Goal: Information Seeking & Learning: Find specific fact

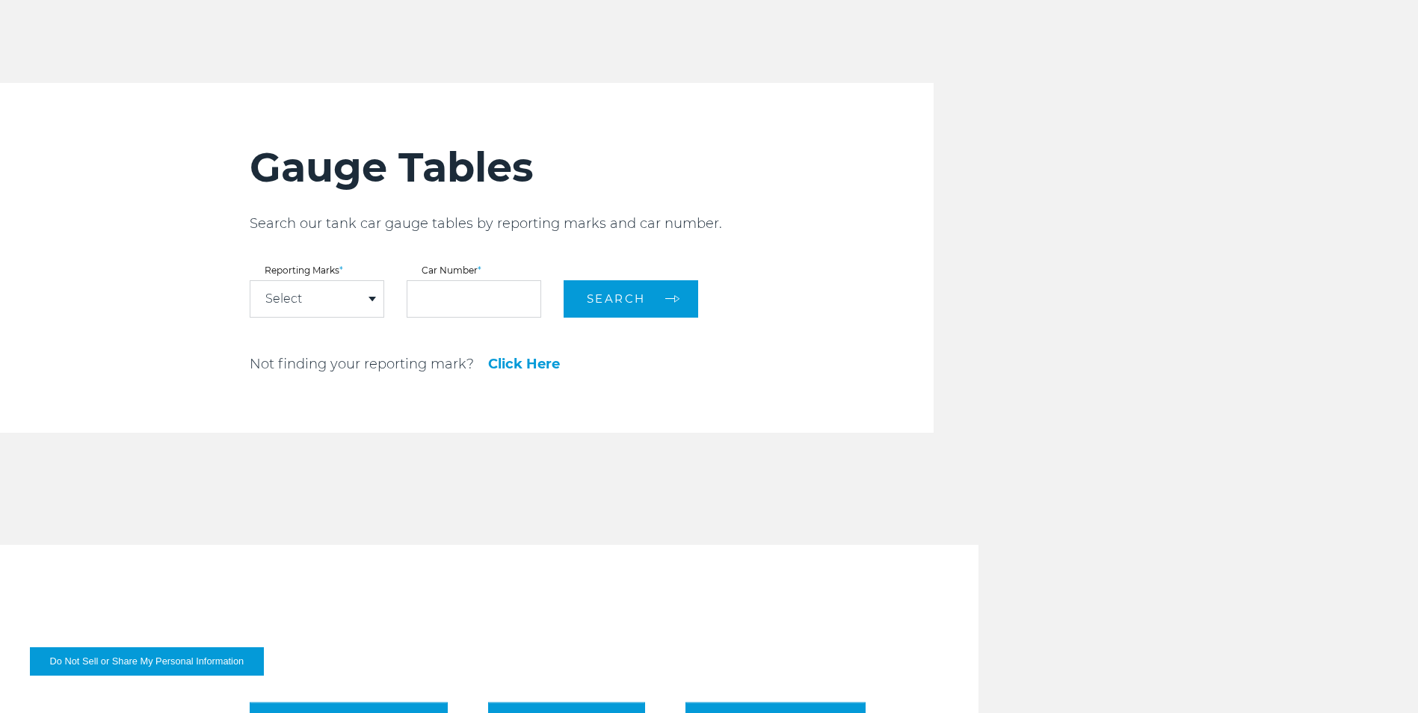
scroll to position [1645, 0]
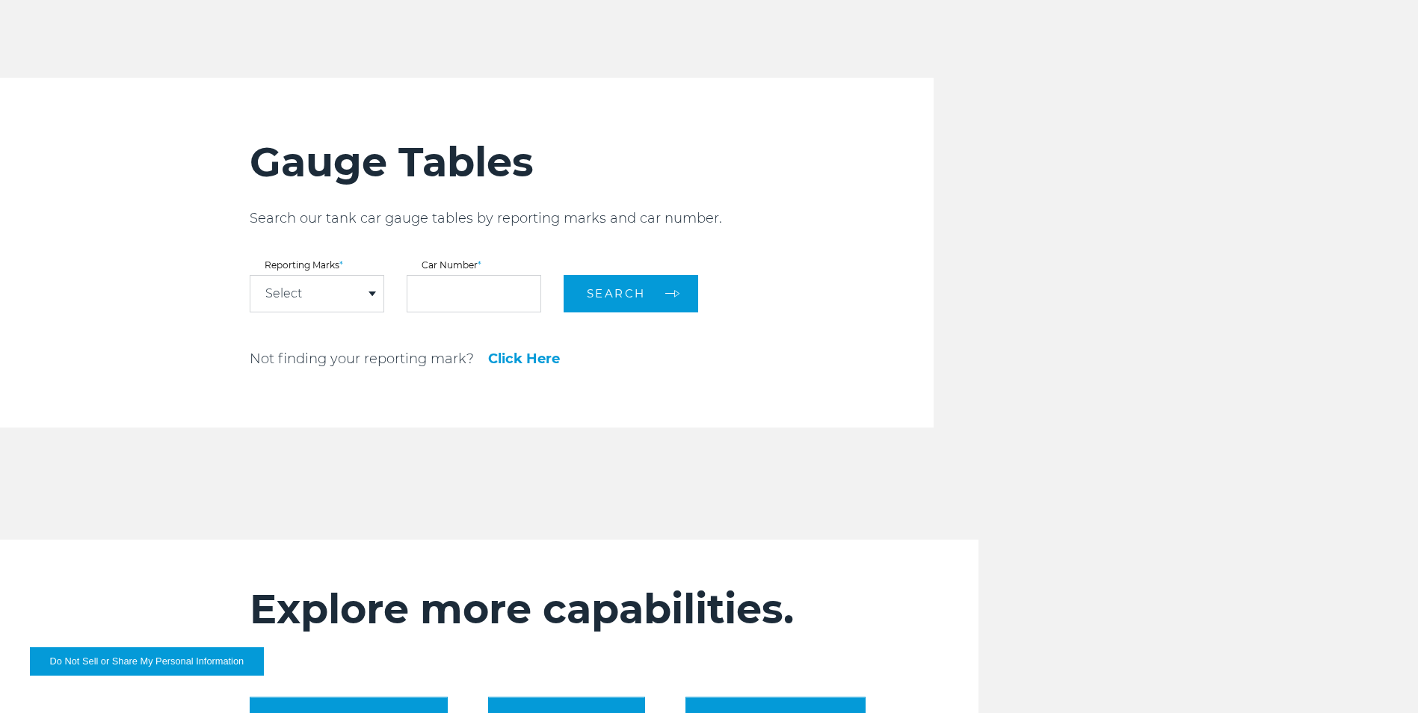
click at [375, 301] on div "Select" at bounding box center [316, 294] width 133 height 36
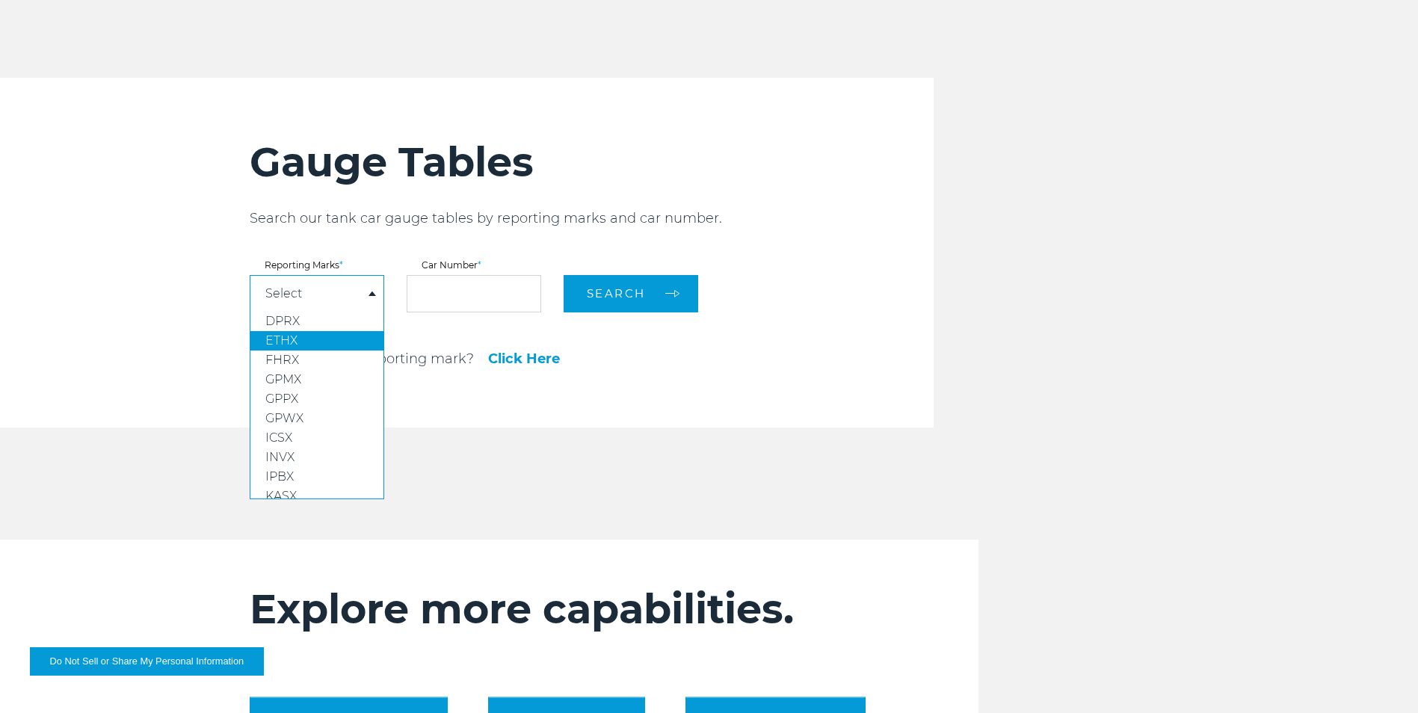
click at [313, 336] on link "ETHX" at bounding box center [316, 340] width 133 height 19
select select "****"
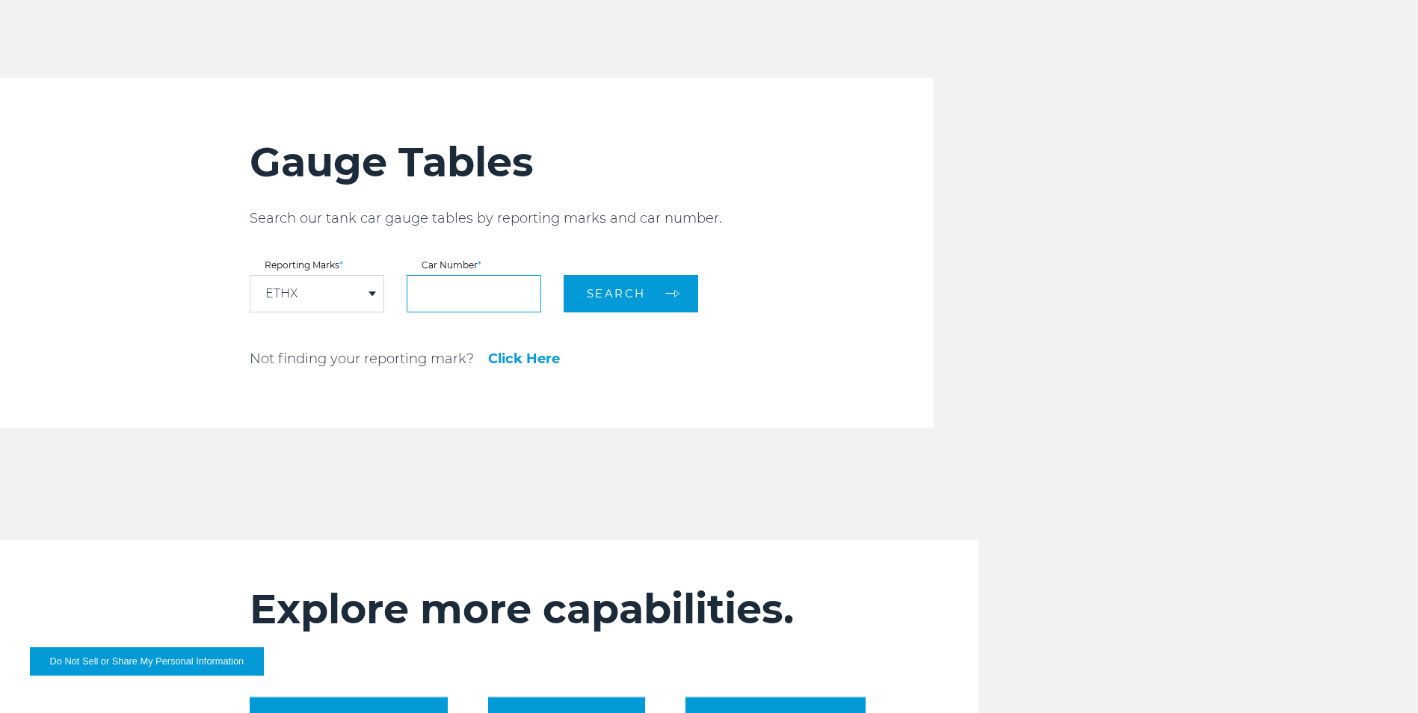
click at [437, 297] on input "text" at bounding box center [474, 293] width 135 height 37
type input "******"
click at [564, 275] on button "Search" at bounding box center [631, 293] width 135 height 37
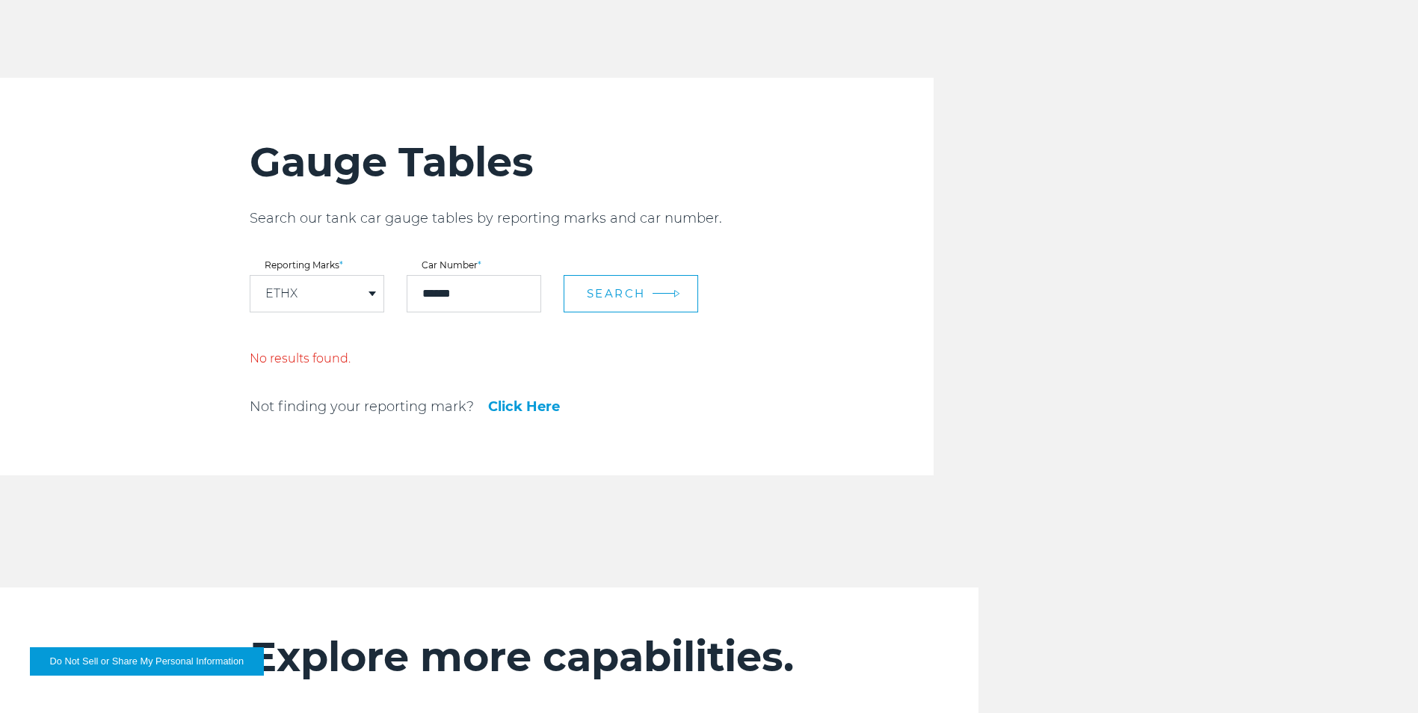
click at [648, 289] on button "Search" at bounding box center [631, 293] width 135 height 37
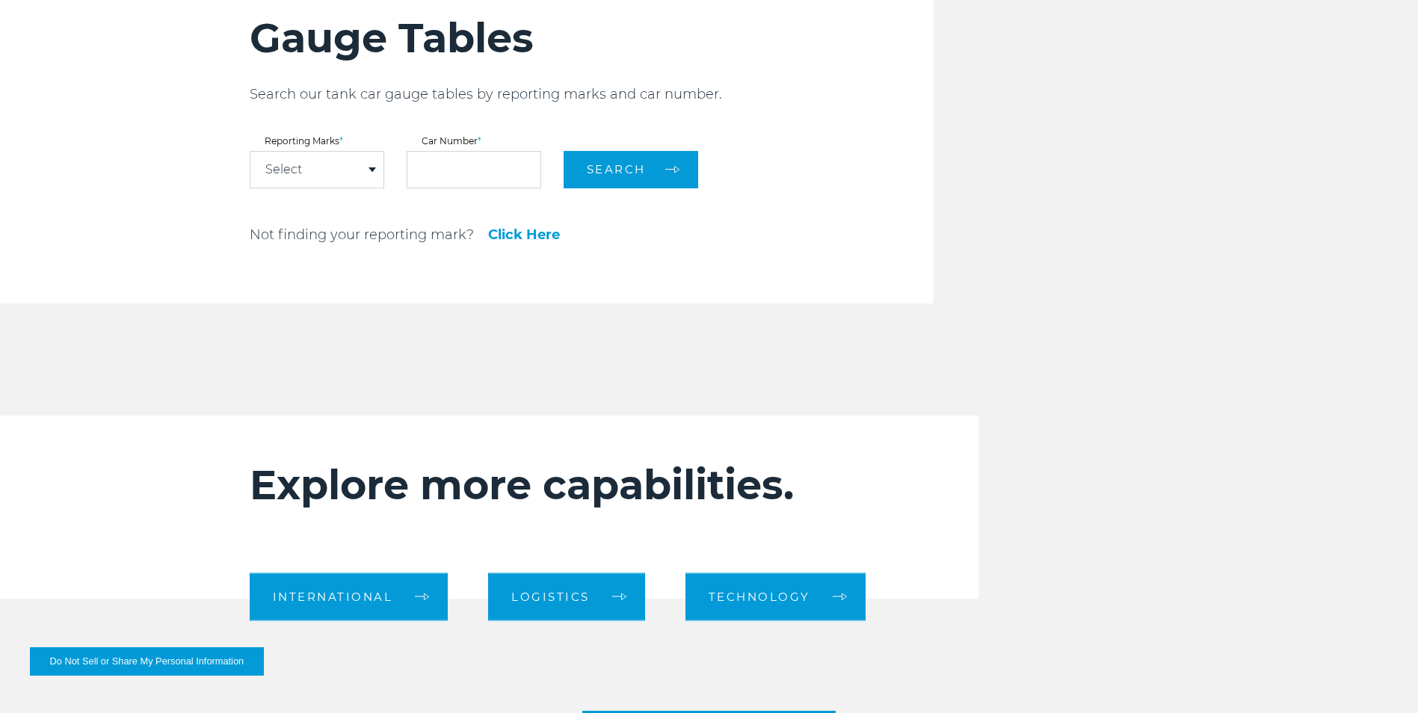
scroll to position [1645, 0]
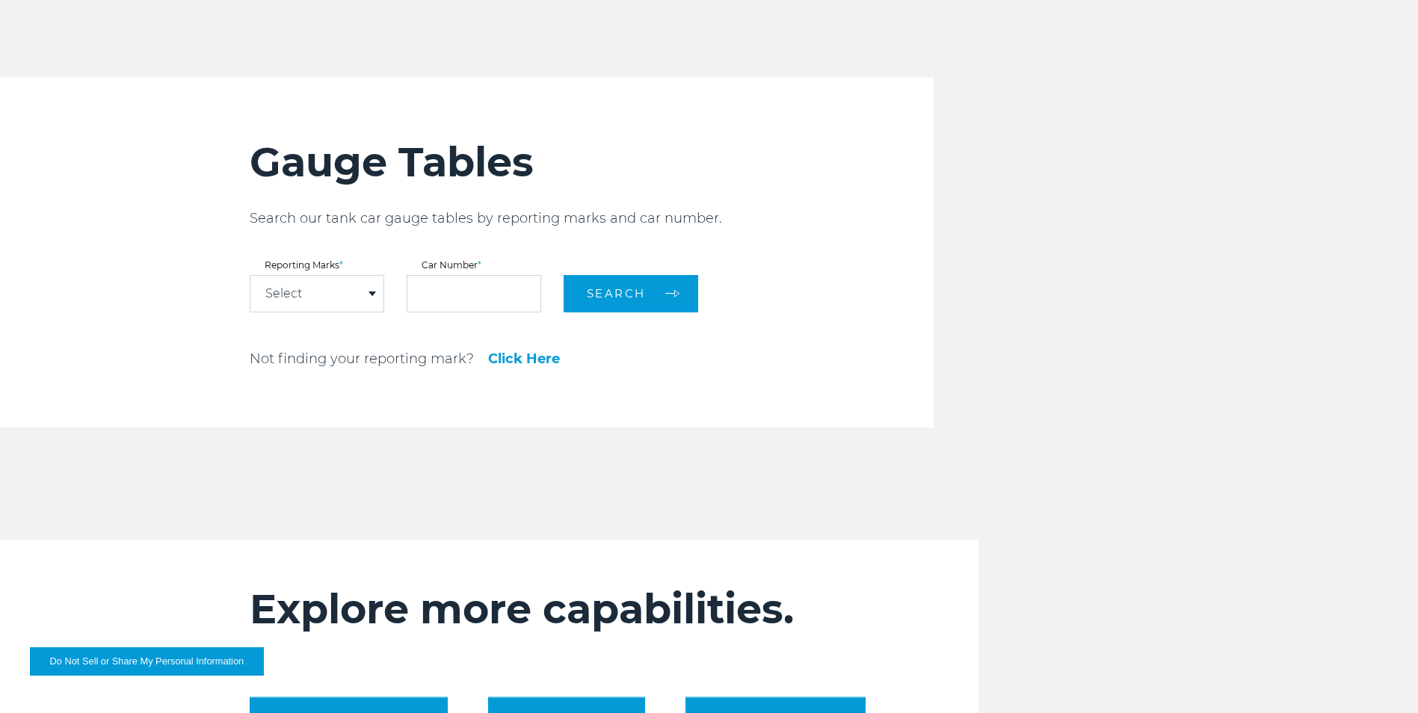
click at [372, 298] on div "Select" at bounding box center [316, 294] width 133 height 36
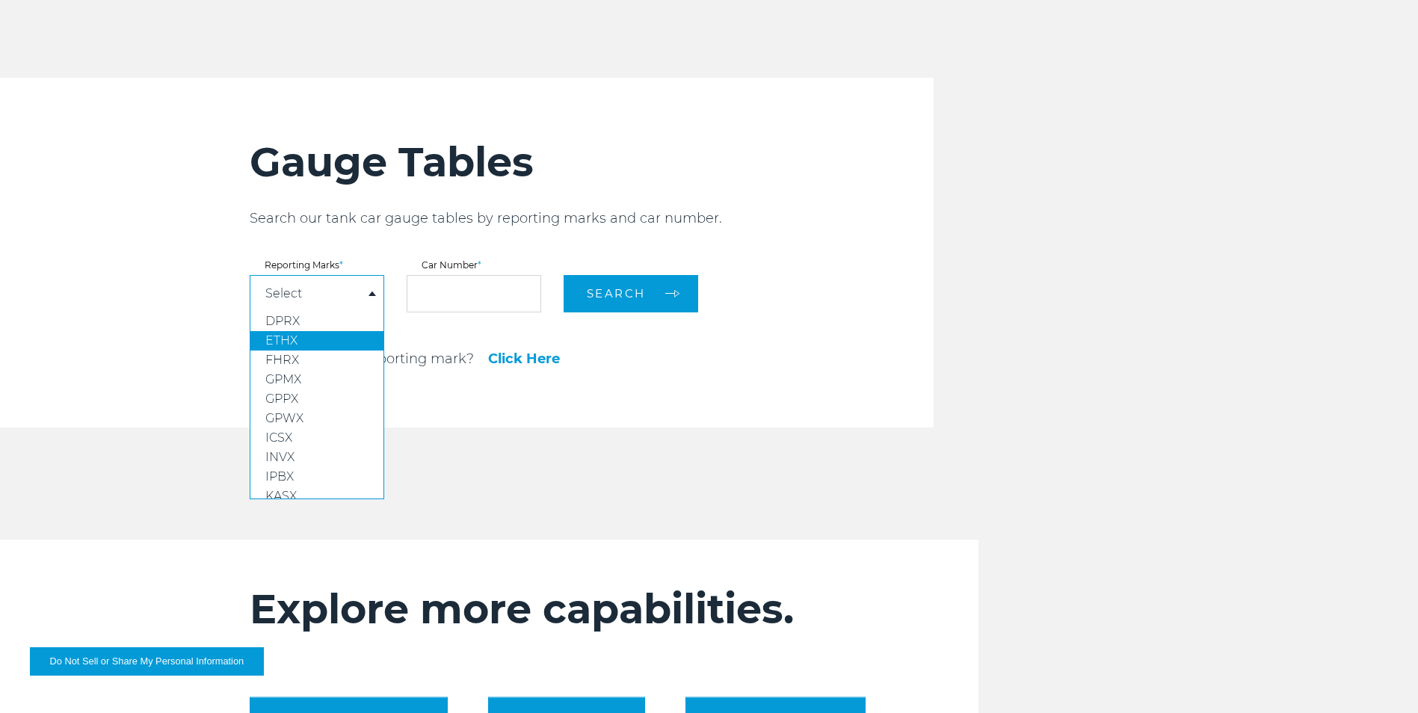
click at [333, 346] on link "ETHX" at bounding box center [316, 340] width 133 height 19
select select "****"
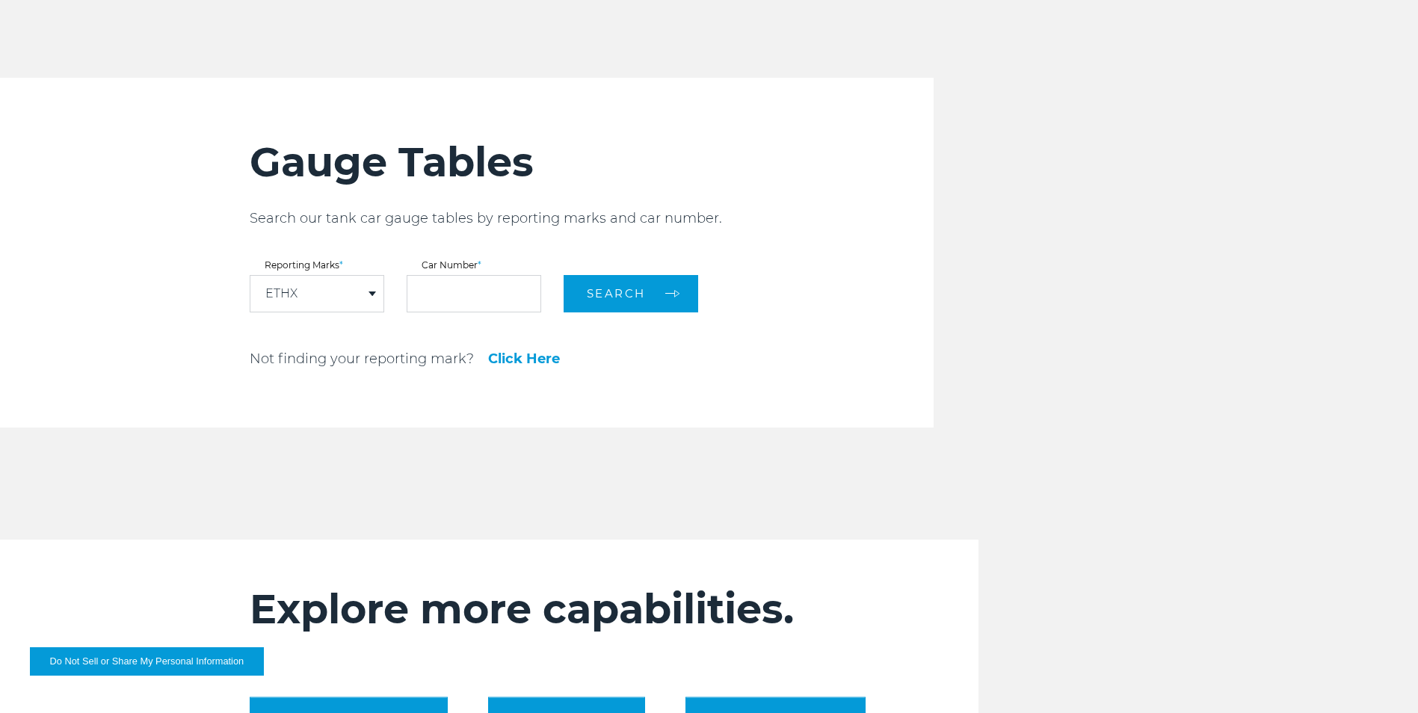
drag, startPoint x: 506, startPoint y: 267, endPoint x: 501, endPoint y: 274, distance: 9.1
click at [506, 268] on label "Car Number *" at bounding box center [474, 265] width 135 height 9
click at [543, 361] on link "Click Here" at bounding box center [524, 358] width 72 height 13
click at [487, 286] on input "text" at bounding box center [474, 293] width 135 height 37
type input "******"
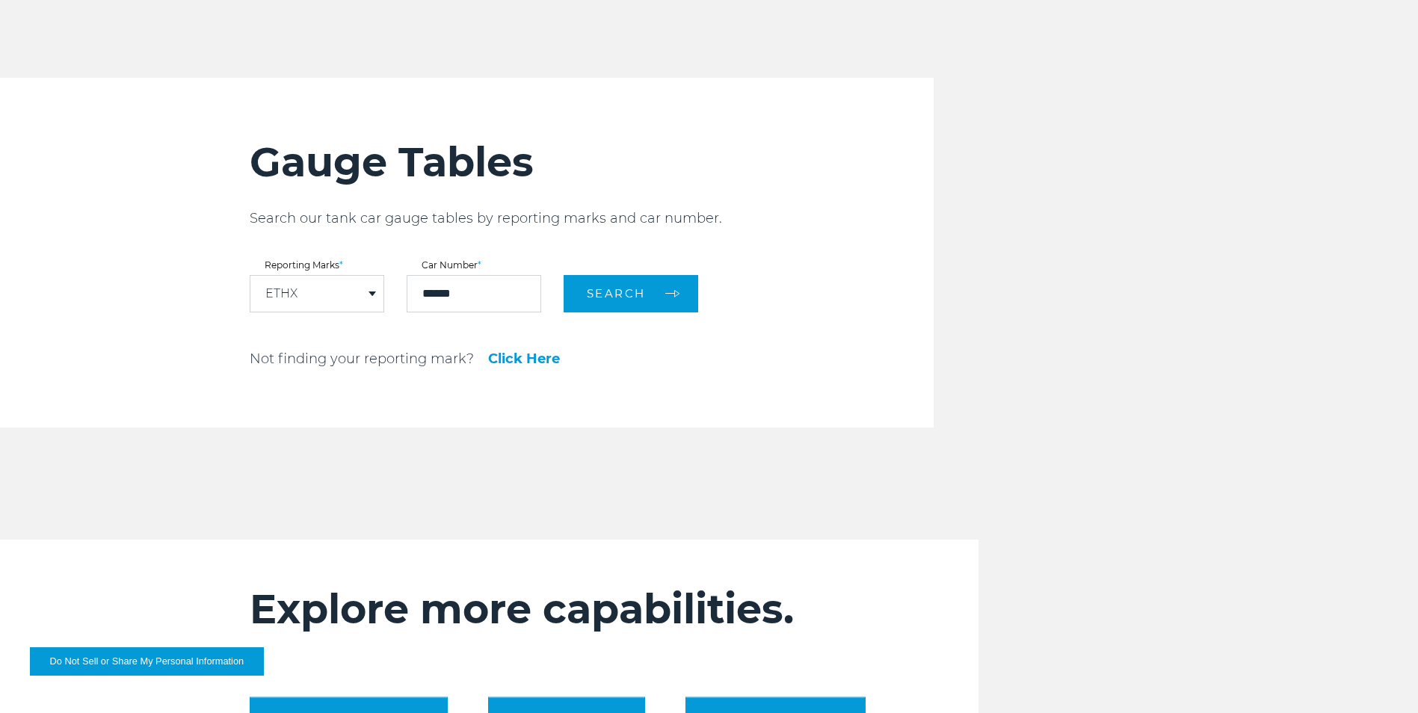
click at [564, 275] on button "Search" at bounding box center [631, 293] width 135 height 37
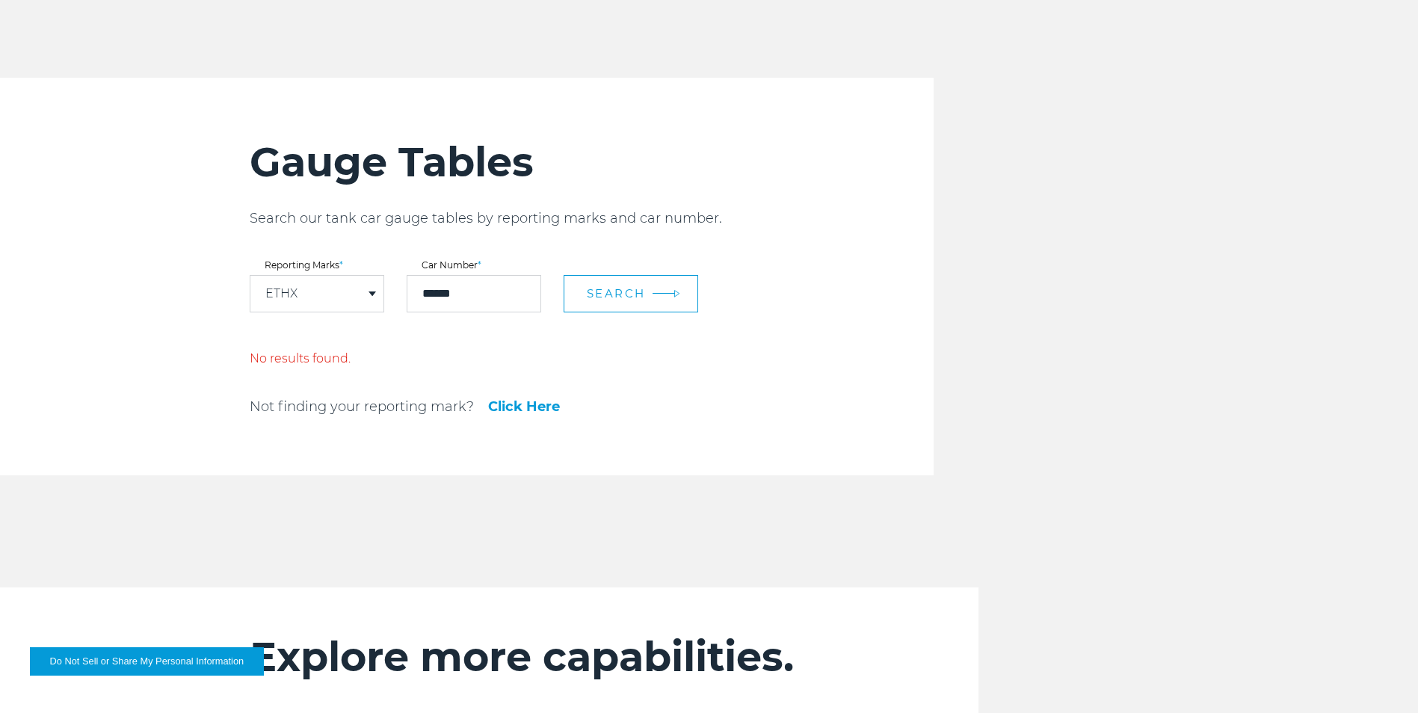
click at [642, 290] on span "Search" at bounding box center [616, 293] width 59 height 14
drag, startPoint x: 520, startPoint y: 297, endPoint x: 365, endPoint y: 284, distance: 156.0
click at [365, 292] on form "Reporting Marks * ETHX DPRX ETHX FHRX GPMX GPPX GPWX ICSX INVX IPBX KASX KLRX K…" at bounding box center [592, 287] width 684 height 52
type input "******"
click at [655, 290] on button "Search" at bounding box center [631, 293] width 135 height 37
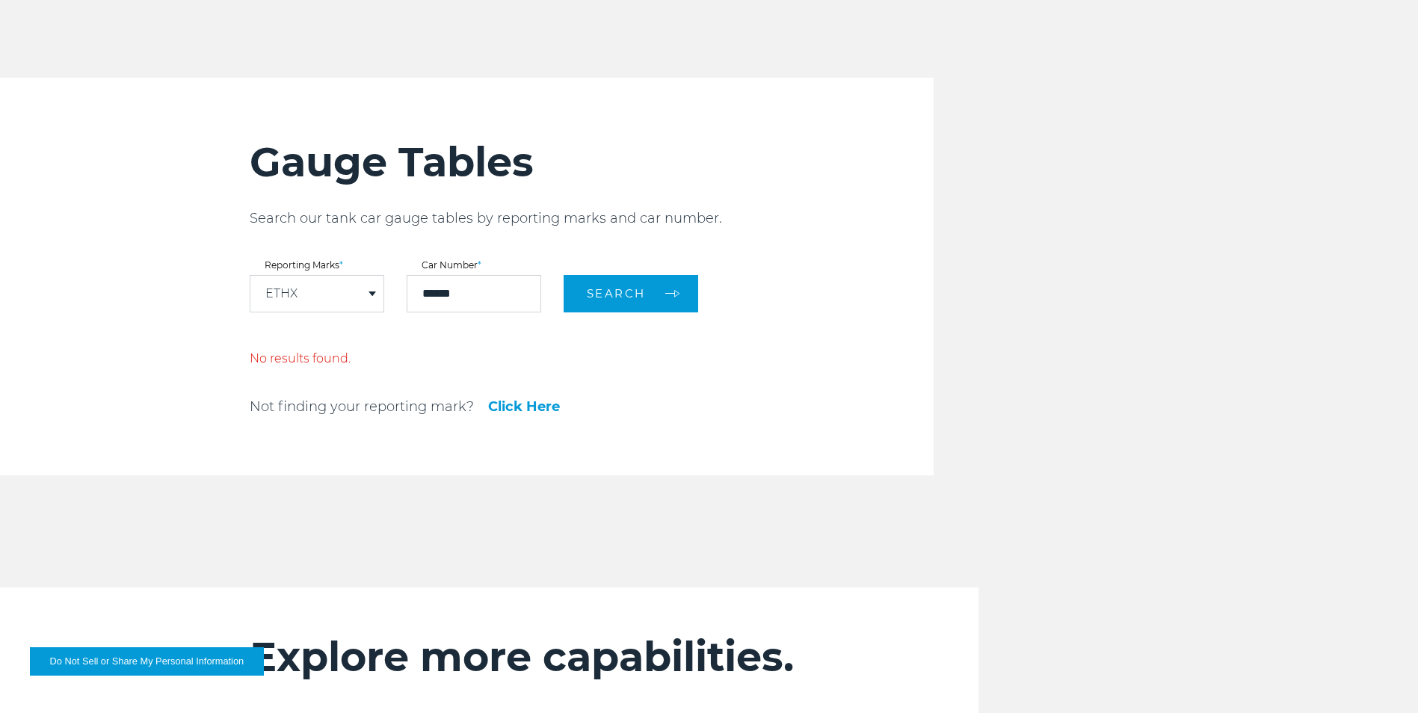
click at [366, 292] on div "ETHX" at bounding box center [316, 294] width 133 height 36
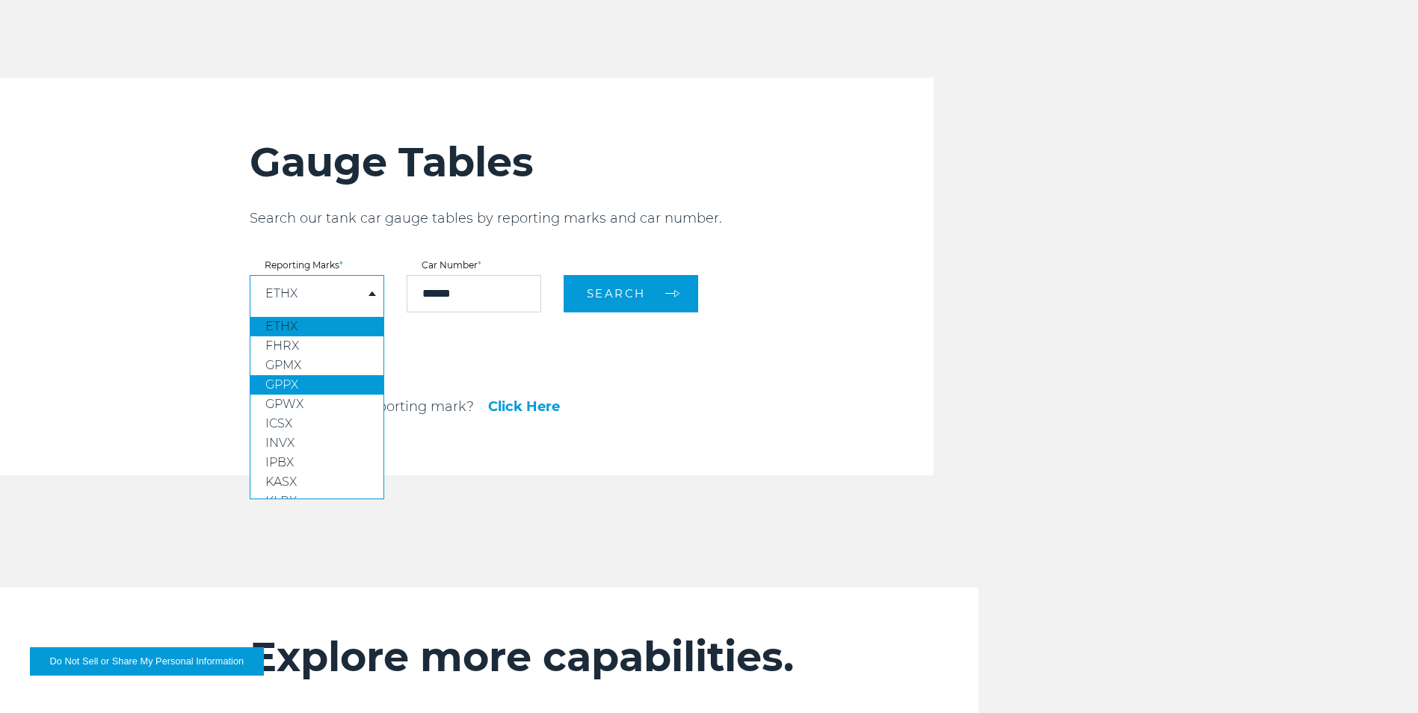
scroll to position [0, 0]
drag, startPoint x: 472, startPoint y: 368, endPoint x: 502, endPoint y: 359, distance: 31.2
click at [472, 367] on div "Gauge Tables Search our tank car gauge tables by reporting marks and car number…" at bounding box center [592, 277] width 684 height 398
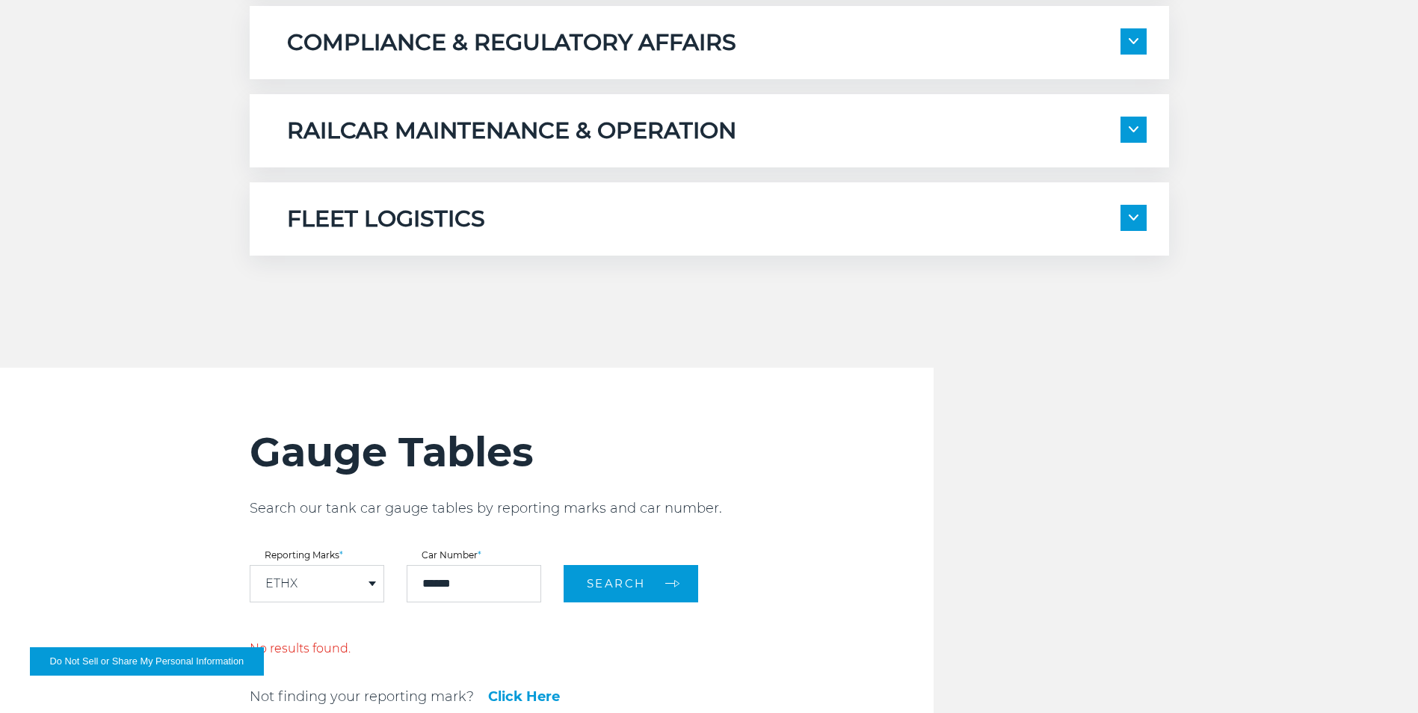
scroll to position [1570, 0]
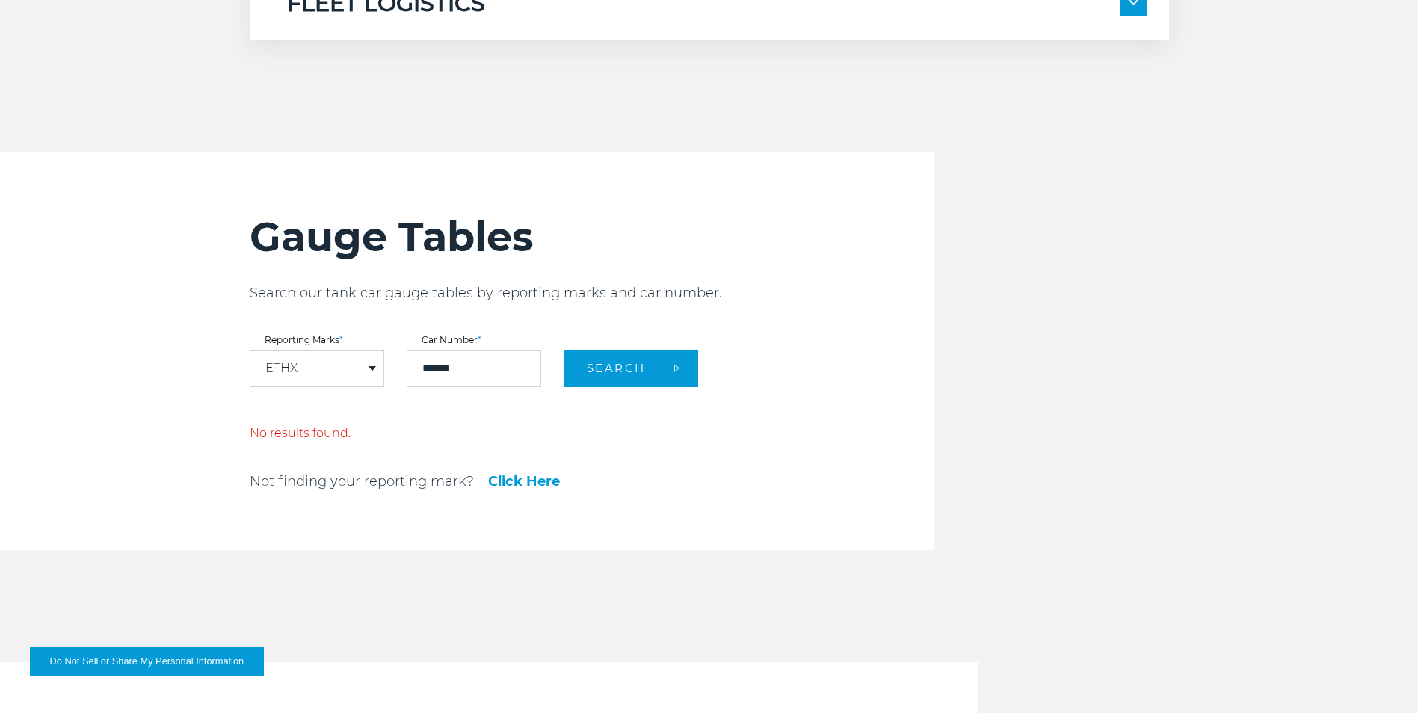
click at [357, 367] on div "ETHX" at bounding box center [316, 369] width 133 height 36
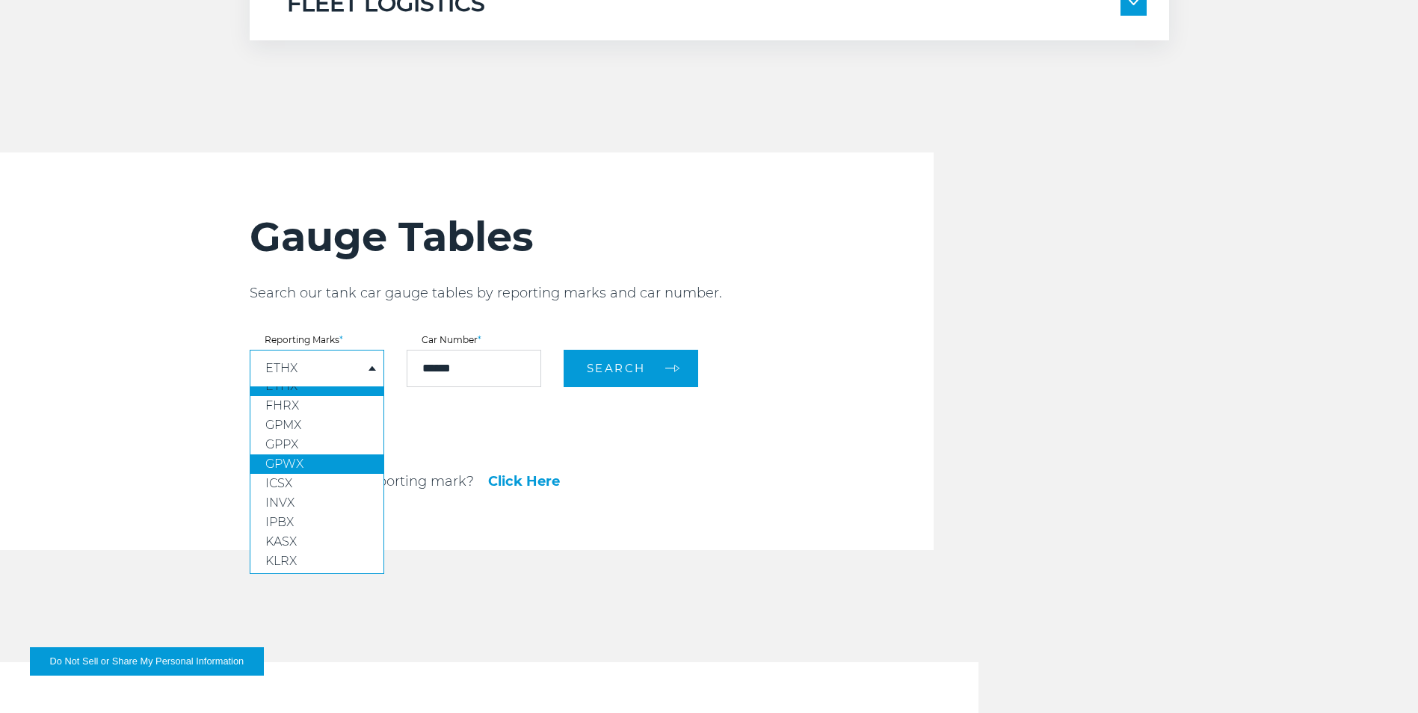
scroll to position [0, 0]
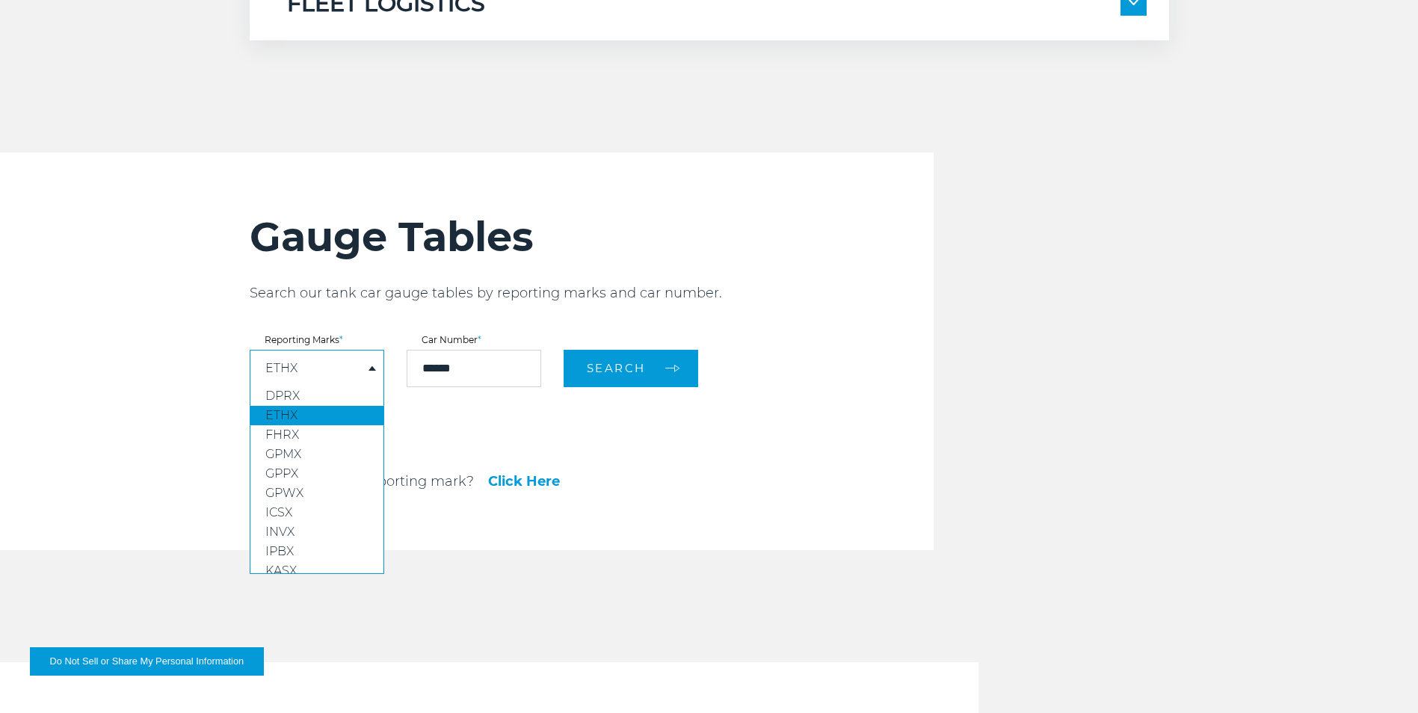
click at [704, 467] on div "Gauge Tables Search our tank car gauge tables by reporting marks and car number…" at bounding box center [592, 352] width 684 height 398
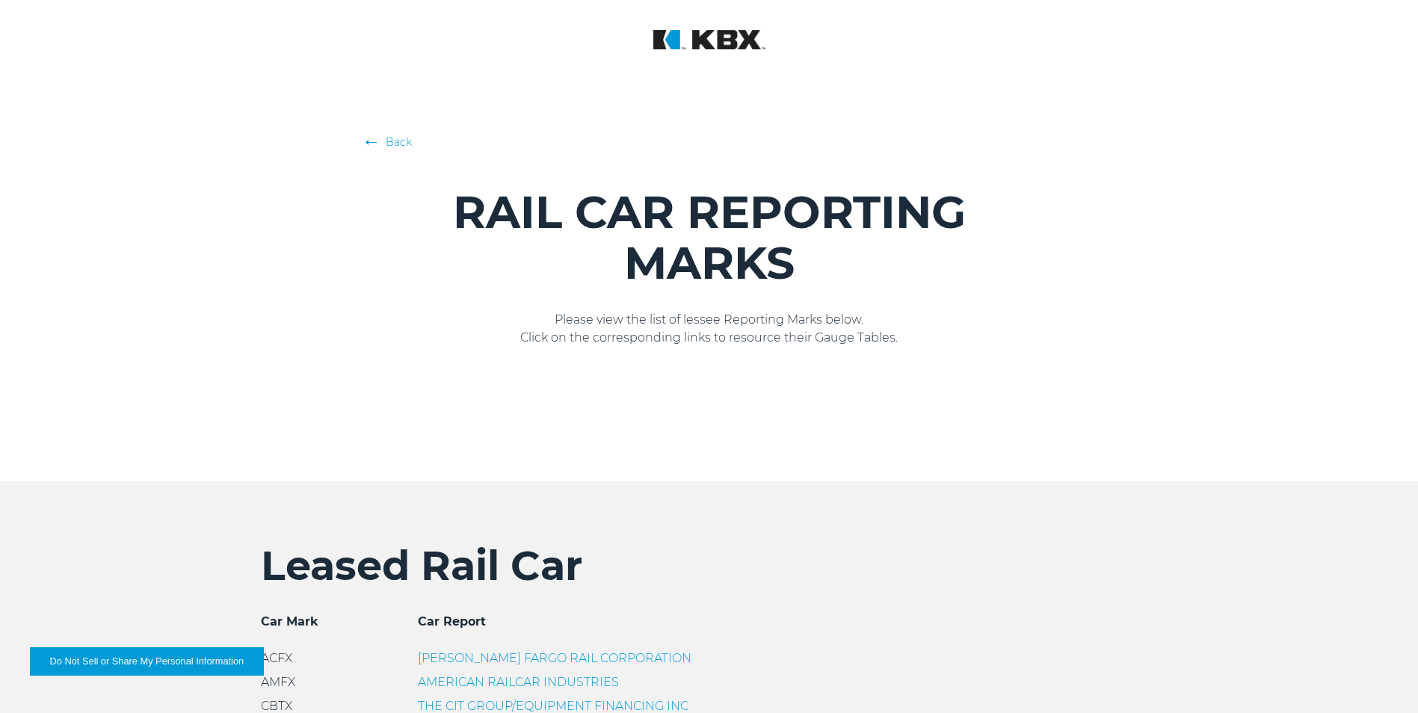
click at [377, 144] on img at bounding box center [371, 142] width 11 height 5
